Goal: Task Accomplishment & Management: Manage account settings

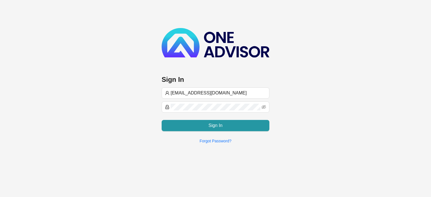
type input "[EMAIL_ADDRESS][DOMAIN_NAME]"
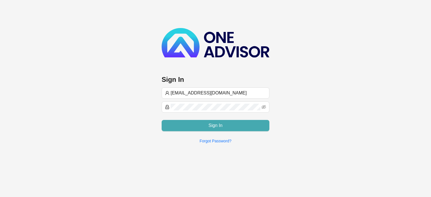
type input "[EMAIL_ADDRESS][DOMAIN_NAME]"
click at [189, 125] on button "Sign In" at bounding box center [215, 125] width 108 height 11
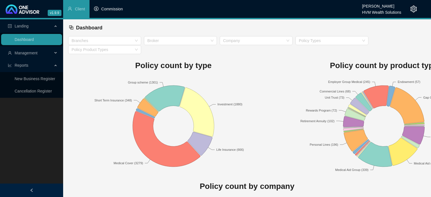
click at [110, 11] on span "Commission" at bounding box center [112, 9] width 22 height 4
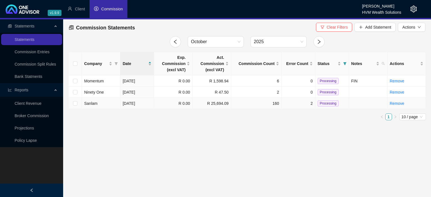
click at [299, 105] on td "2" at bounding box center [299, 103] width 34 height 11
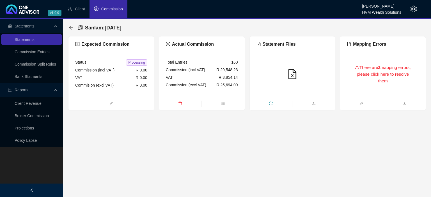
click at [373, 82] on div "There are 2 mapping errors, please click here to resolve them" at bounding box center [383, 75] width 72 height 32
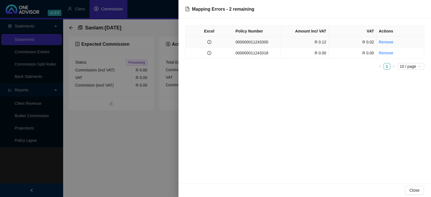
click at [254, 45] on td "000000011243300" at bounding box center [257, 42] width 48 height 11
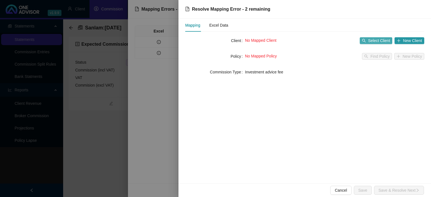
click at [373, 43] on span "Select Client" at bounding box center [379, 41] width 22 height 6
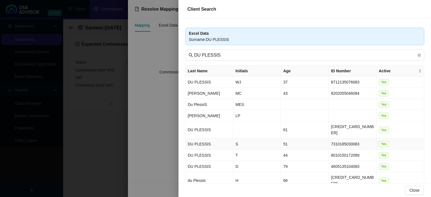
scroll to position [27, 0]
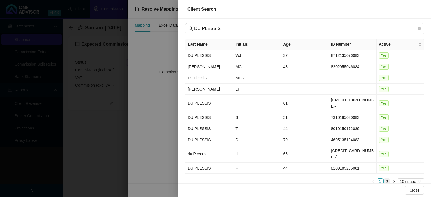
click at [387, 179] on link "2" at bounding box center [387, 182] width 6 height 6
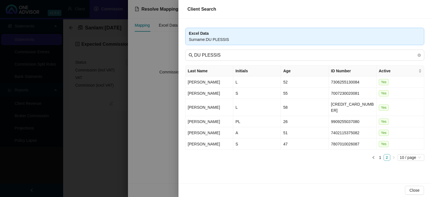
scroll to position [0, 0]
click at [350, 94] on td "7007230020081" at bounding box center [353, 93] width 48 height 11
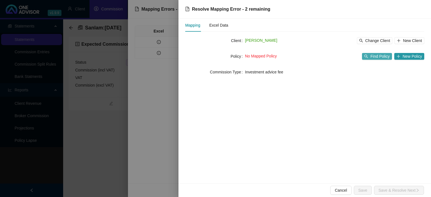
click at [377, 58] on span "Find Policy" at bounding box center [379, 56] width 19 height 6
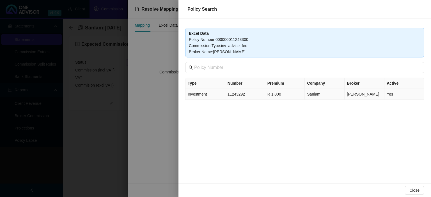
click at [236, 96] on td "11243292" at bounding box center [245, 94] width 40 height 11
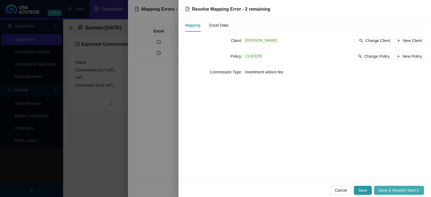
click at [394, 189] on span "Save & Resolve Next" at bounding box center [398, 190] width 41 height 6
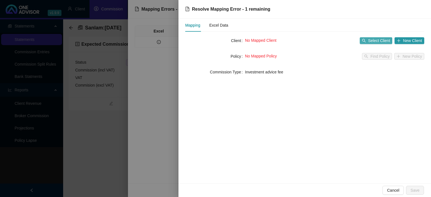
click at [375, 40] on span "Select Client" at bounding box center [379, 41] width 22 height 6
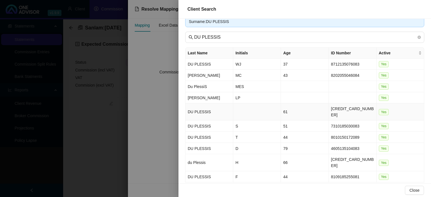
scroll to position [27, 0]
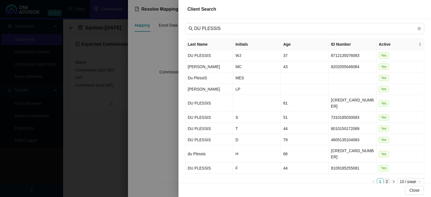
click at [388, 179] on link "2" at bounding box center [387, 182] width 6 height 6
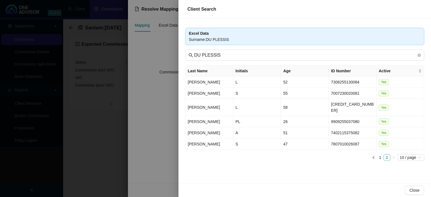
scroll to position [0, 0]
click at [256, 94] on td "S" at bounding box center [257, 93] width 48 height 11
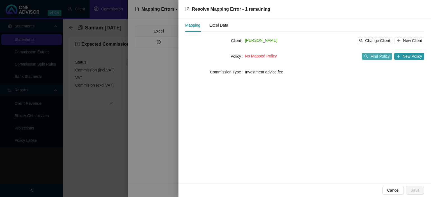
click at [368, 58] on icon "search" at bounding box center [366, 56] width 4 height 4
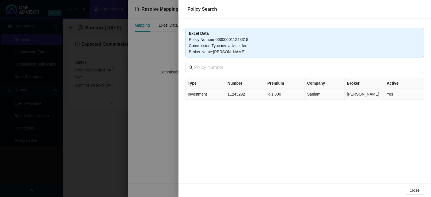
click at [250, 96] on td "11243292" at bounding box center [245, 94] width 40 height 11
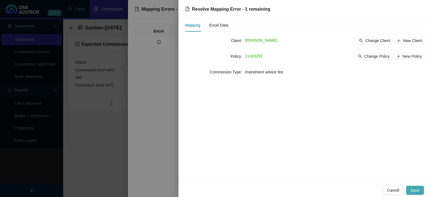
click at [418, 192] on span "Save" at bounding box center [414, 190] width 9 height 6
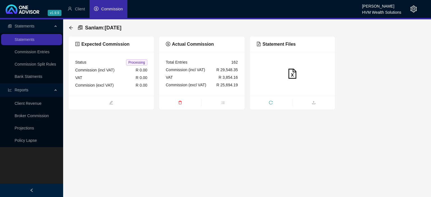
click at [67, 26] on div "Sanlam : 2025-10-08 Expected Commission Status Processing Commission (incl VAT)…" at bounding box center [247, 64] width 368 height 91
click at [71, 28] on icon "arrow-left" at bounding box center [71, 28] width 4 height 4
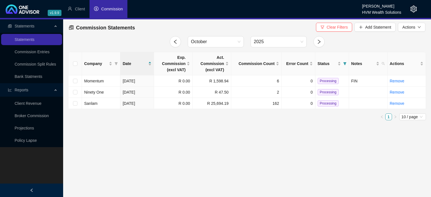
click at [411, 10] on icon "setting" at bounding box center [413, 9] width 6 height 7
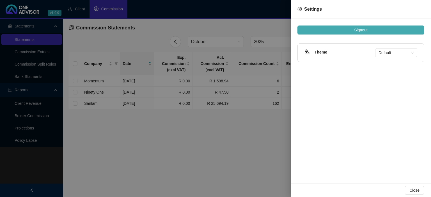
click at [366, 28] on span "Signout" at bounding box center [360, 30] width 13 height 6
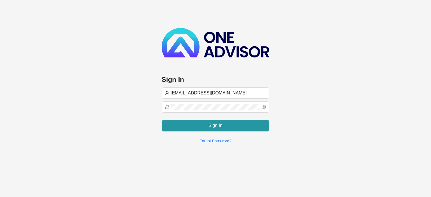
type input "[EMAIL_ADDRESS][DOMAIN_NAME]"
